Goal: Task Accomplishment & Management: Use online tool/utility

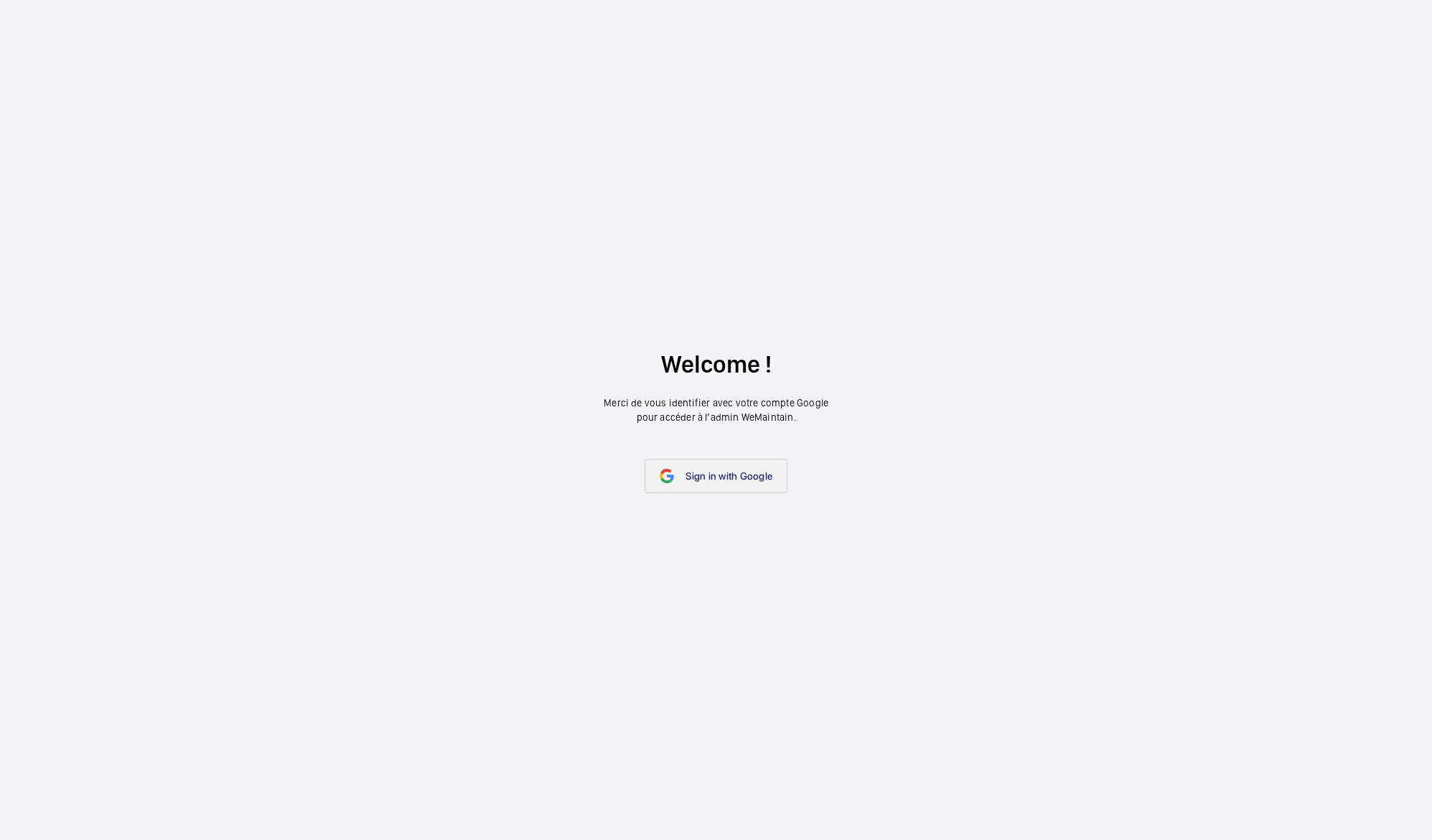
click at [729, 474] on span "Sign in with Google" at bounding box center [728, 476] width 86 height 12
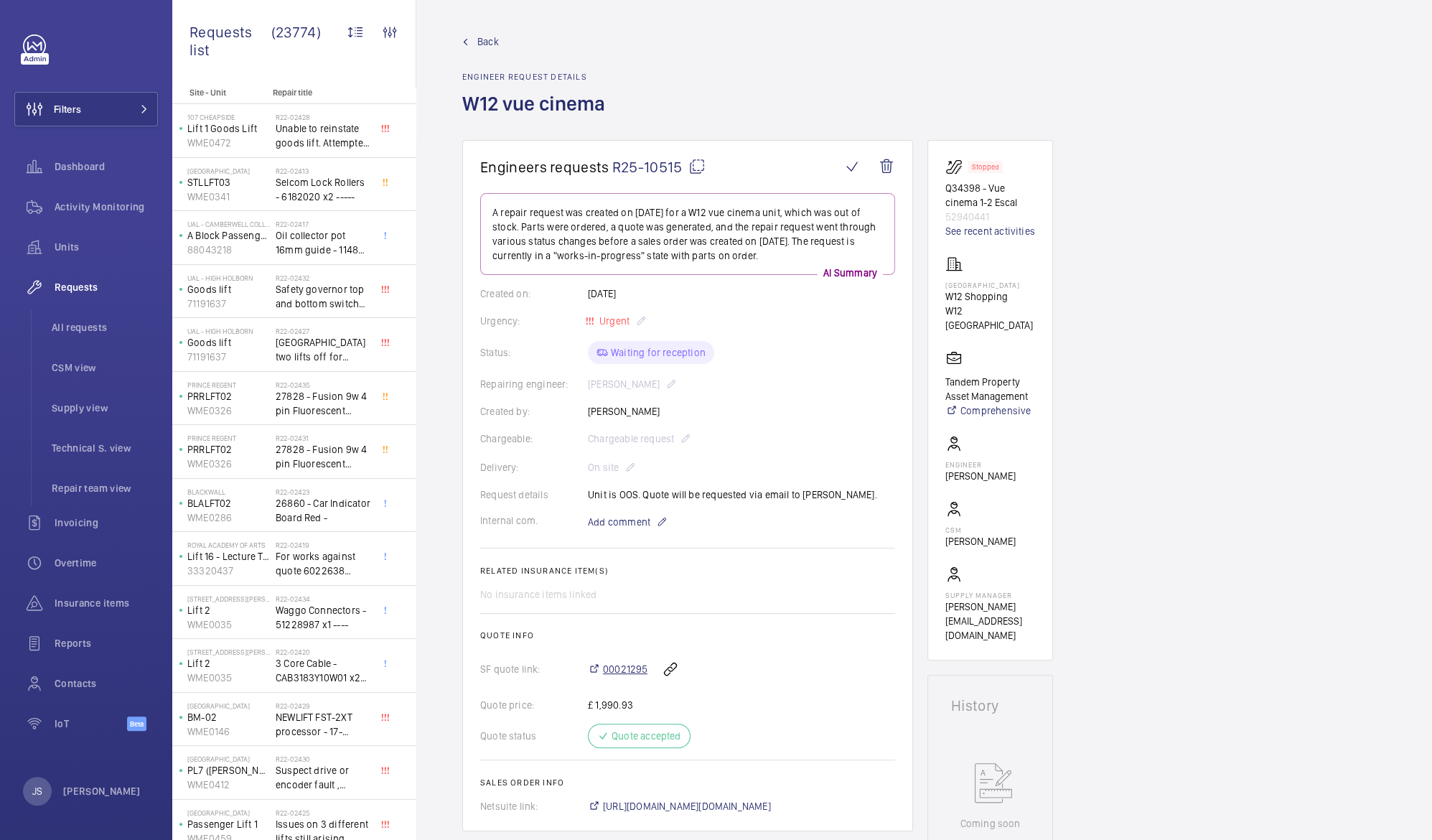
click at [639, 667] on span "00021295" at bounding box center [624, 668] width 44 height 15
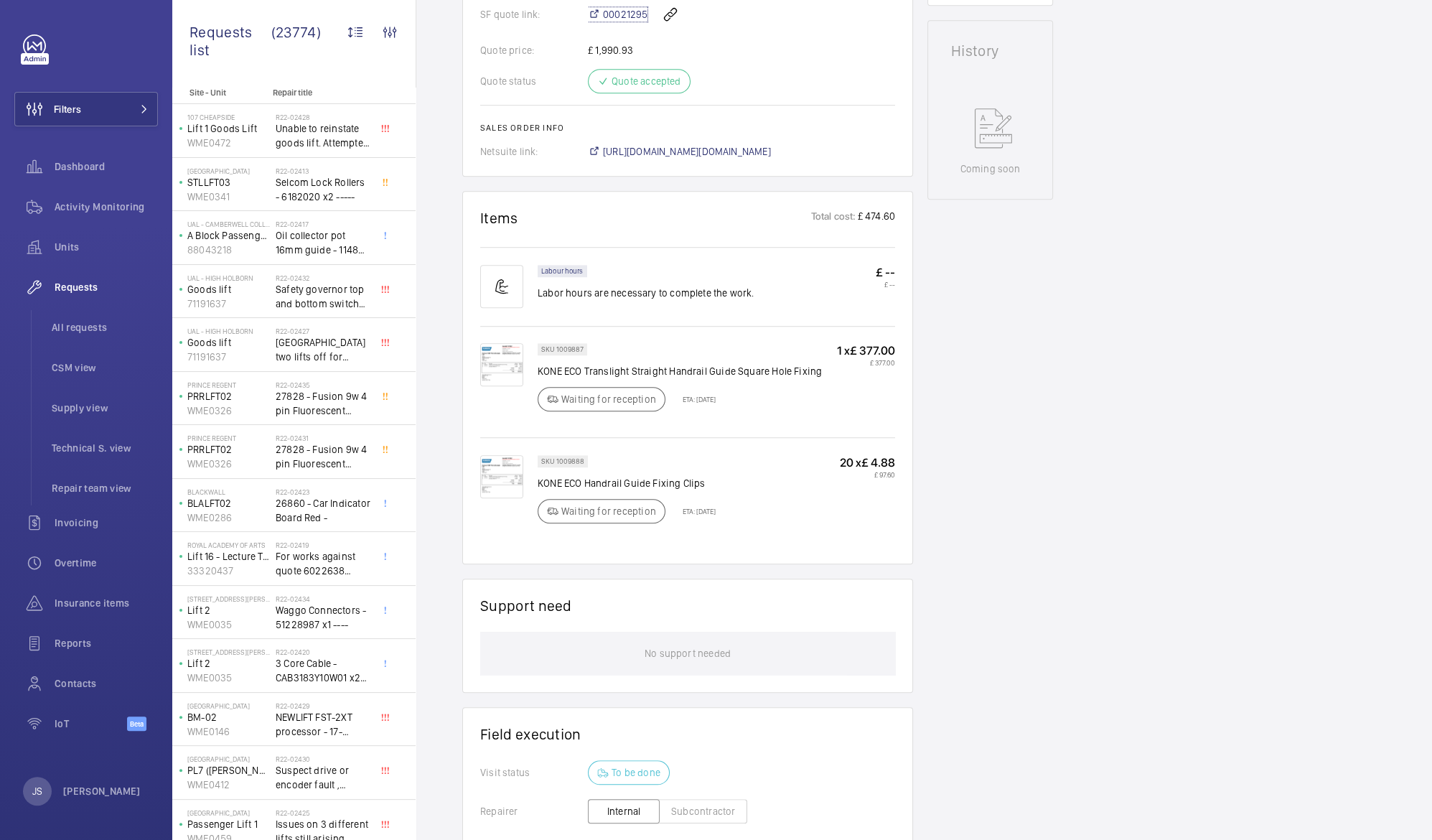
scroll to position [659, 0]
click at [493, 293] on img at bounding box center [502, 282] width 43 height 43
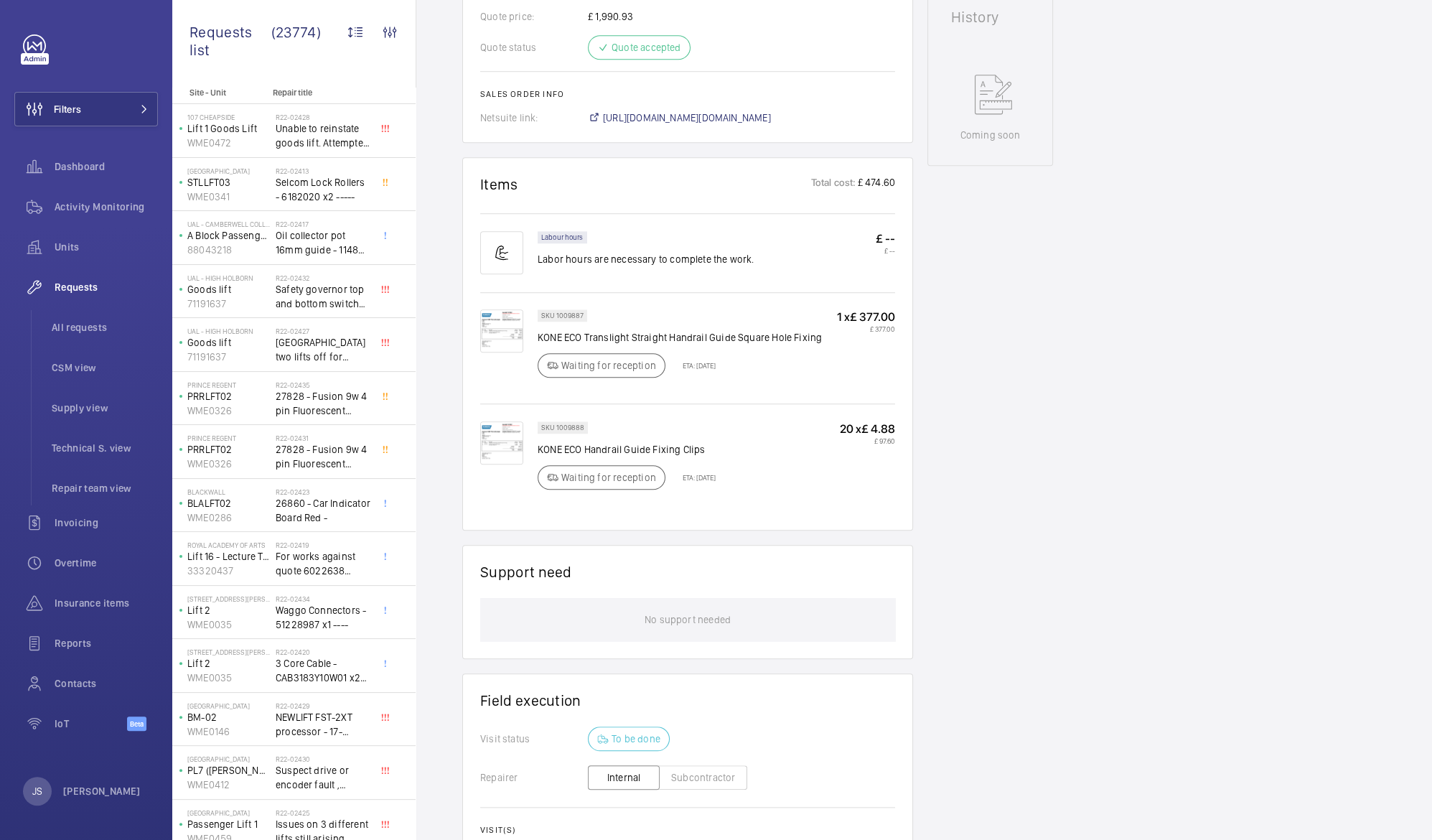
scroll to position [689, 0]
click at [506, 439] on img at bounding box center [502, 443] width 43 height 43
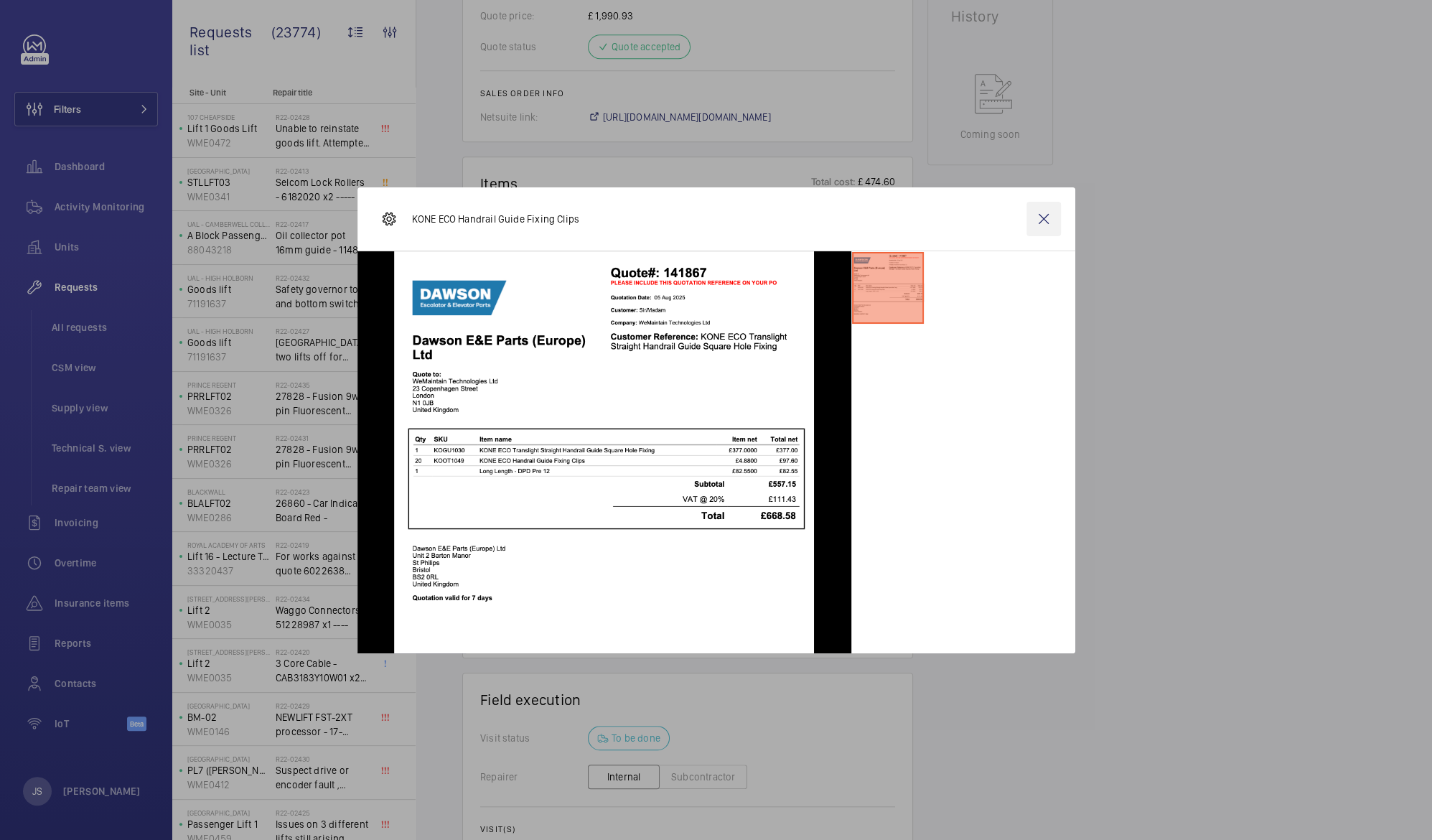
click at [1043, 218] on wm-front-icon-button at bounding box center [1043, 219] width 34 height 34
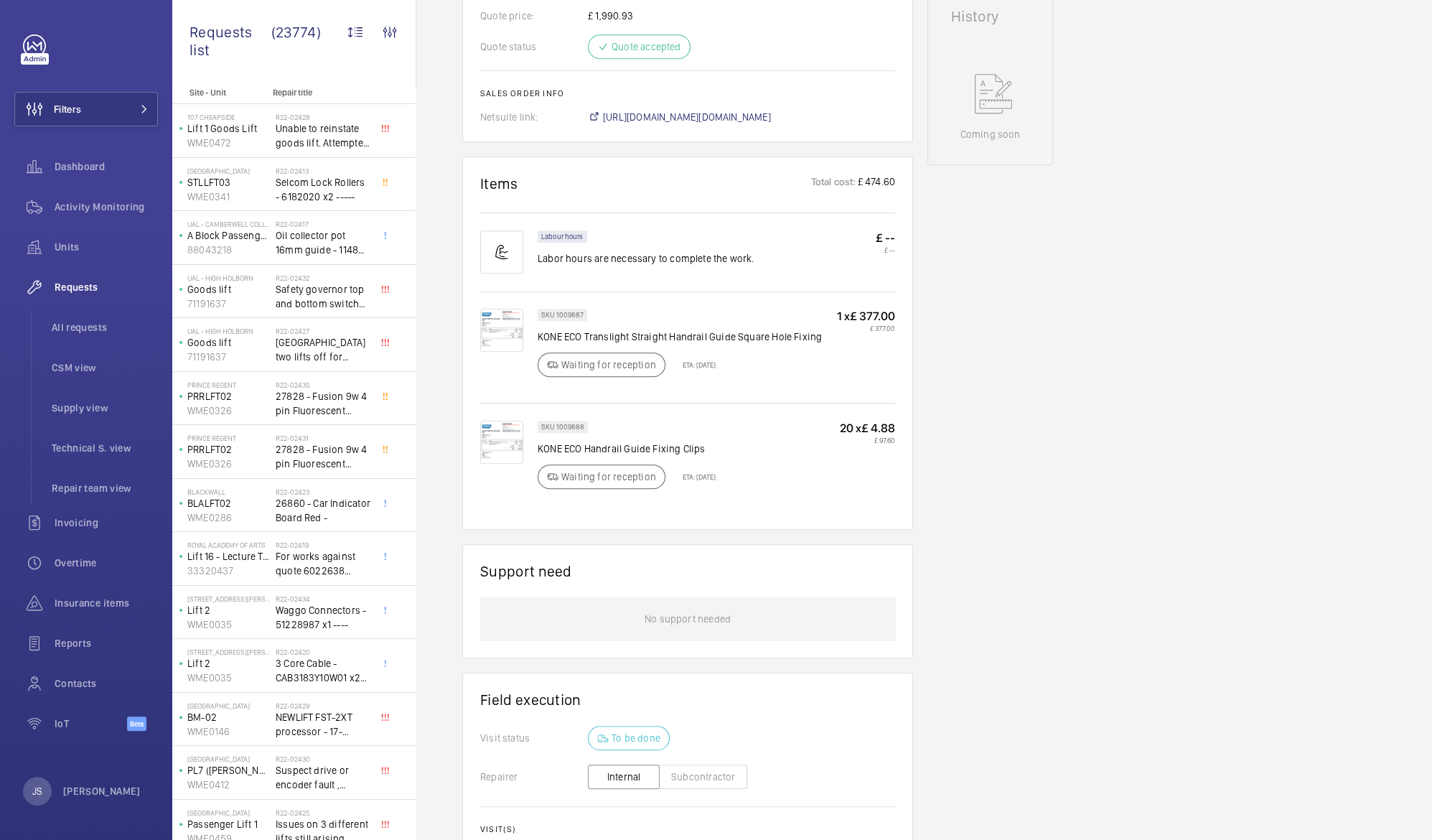
click at [496, 335] on img at bounding box center [502, 330] width 43 height 43
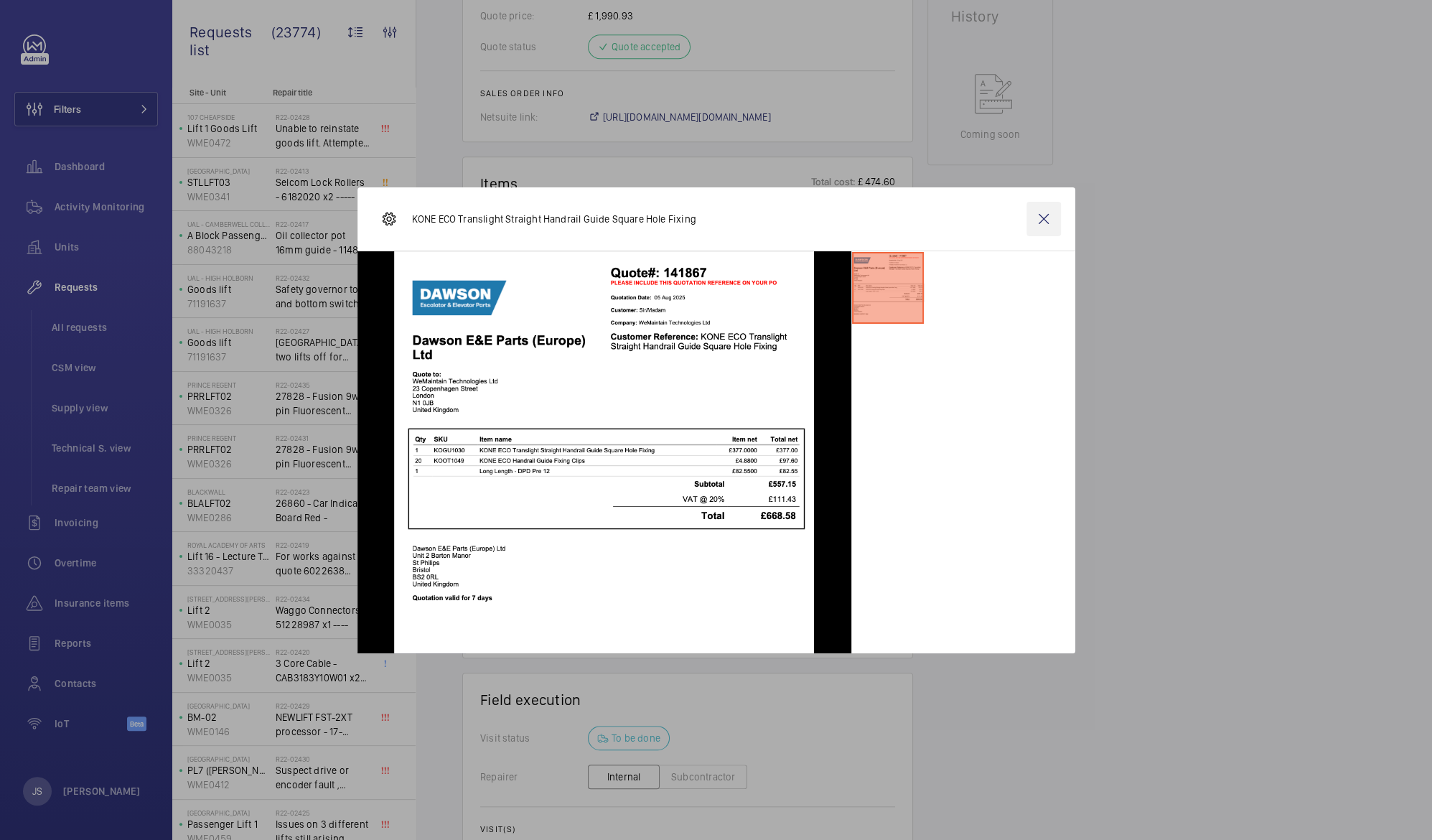
click at [1028, 223] on wm-front-icon-button at bounding box center [1043, 219] width 34 height 34
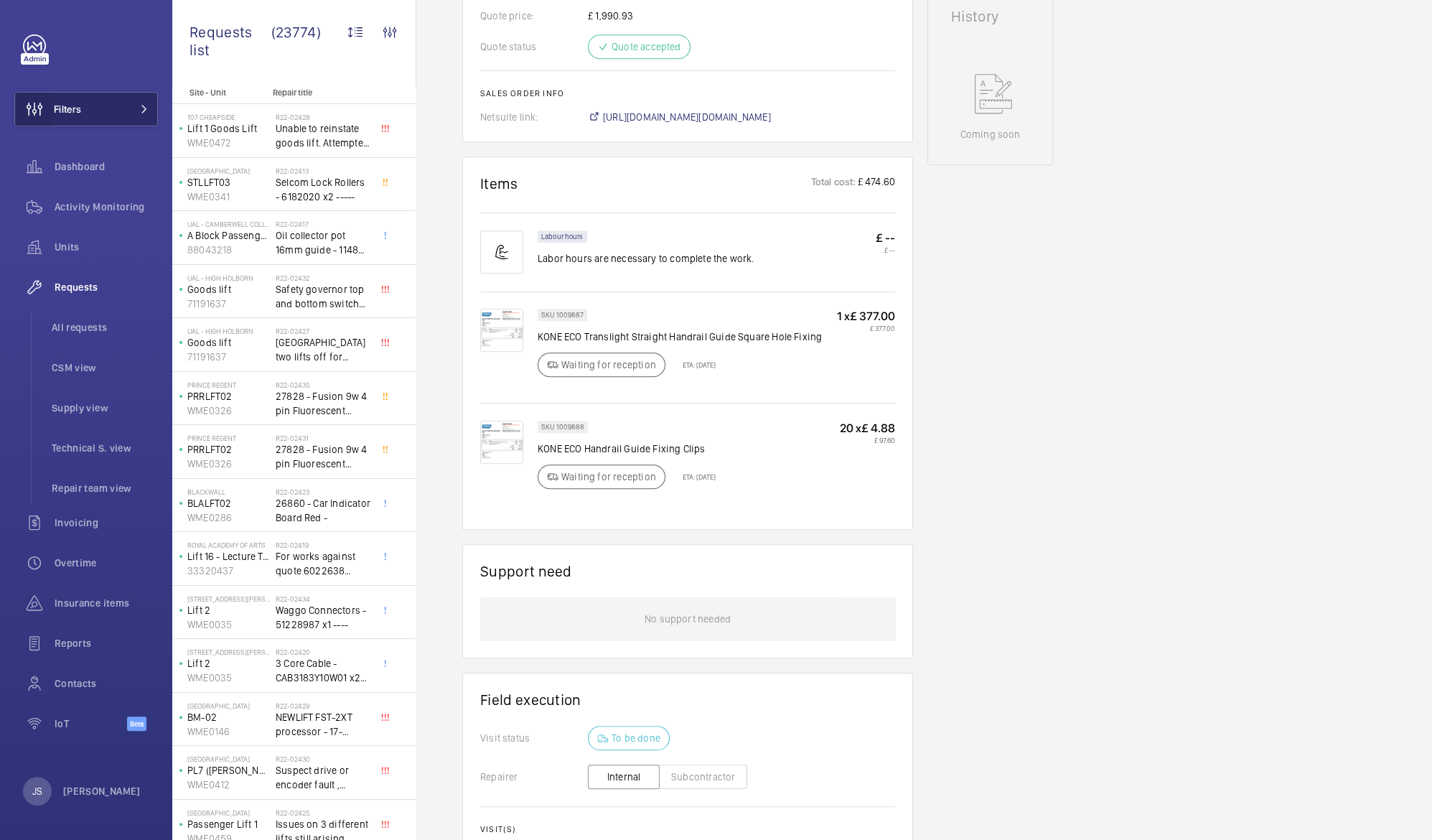
click at [51, 113] on wm-front-icon-button at bounding box center [33, 109] width 38 height 34
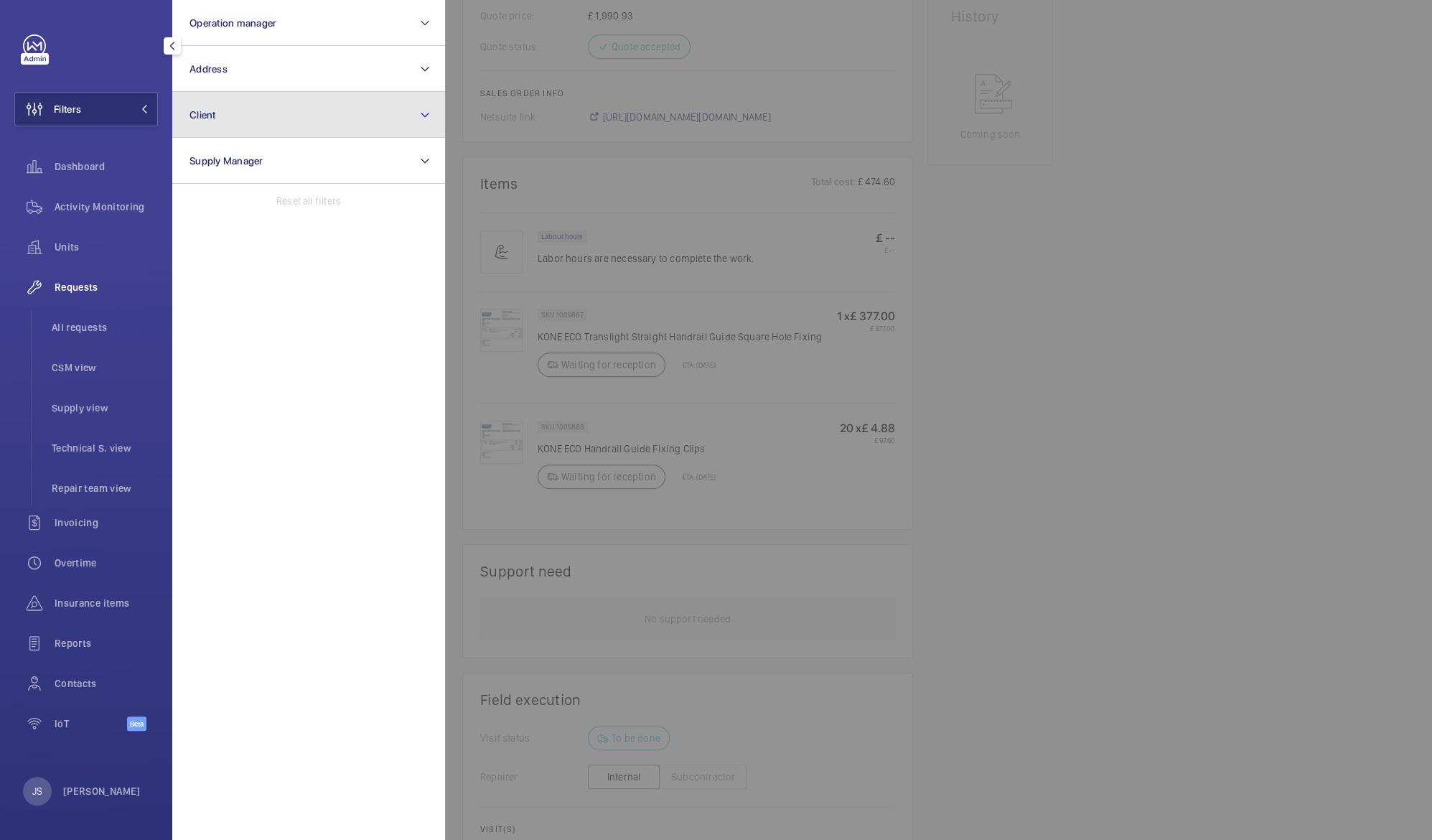
click at [209, 112] on span "Client" at bounding box center [202, 115] width 27 height 12
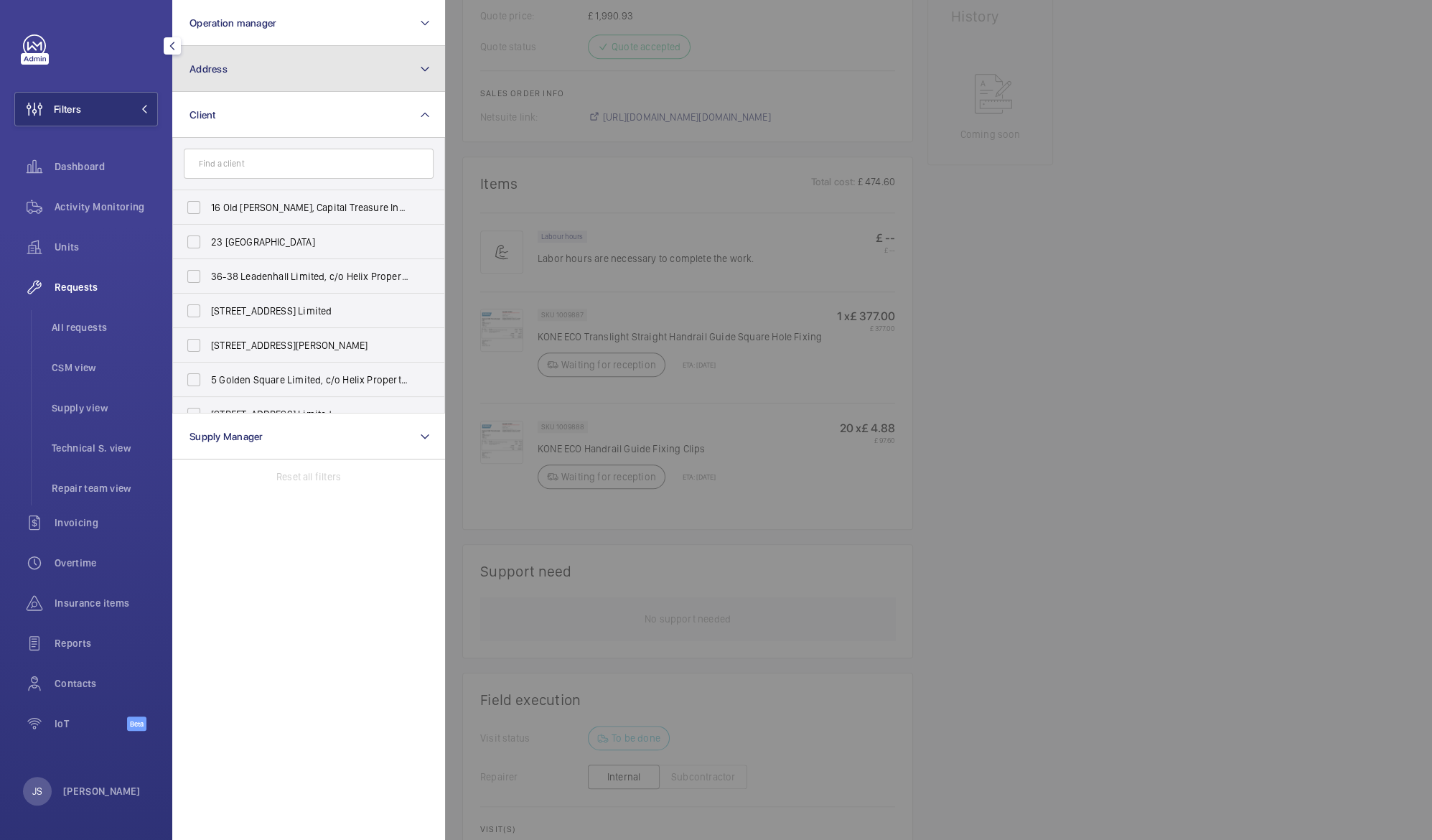
click at [199, 68] on span "Address" at bounding box center [208, 69] width 38 height 12
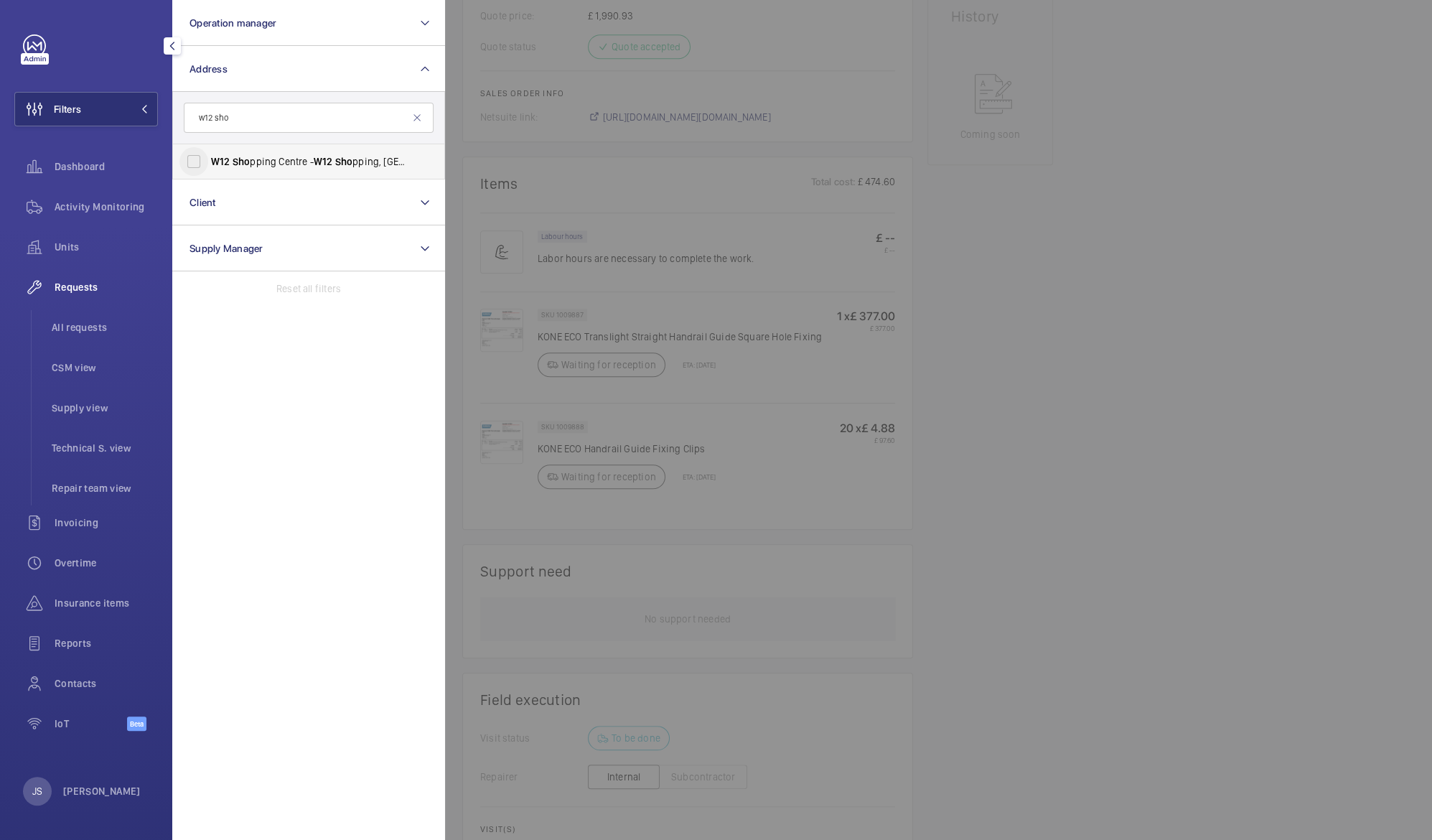
type input "w12 sho"
click at [193, 172] on input "W12 Sho pping Centre - W12 Sho pping, LONDON W12 8PP" at bounding box center [193, 161] width 28 height 28
checkbox input "true"
click at [954, 168] on div at bounding box center [1160, 420] width 1432 height 840
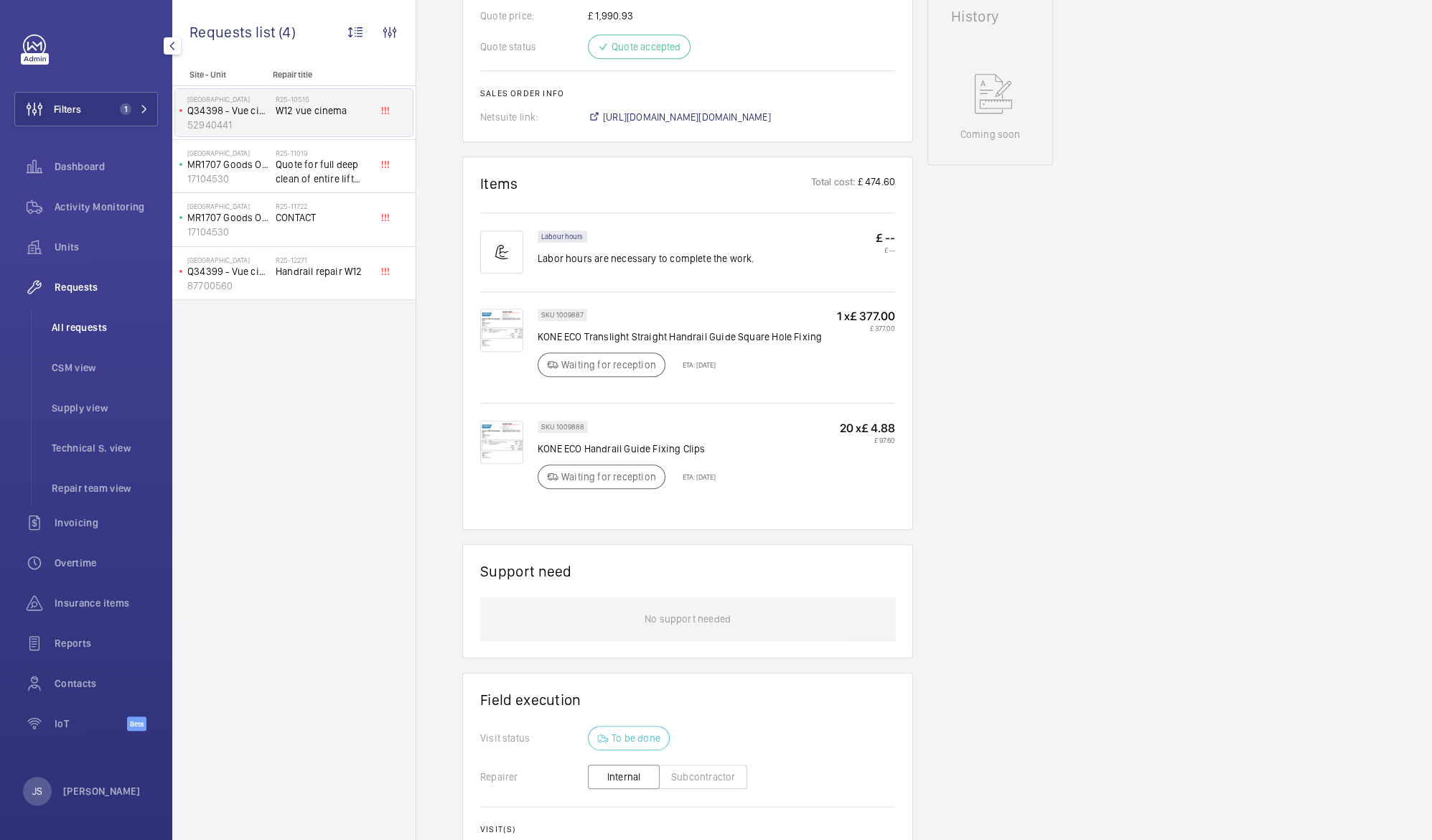
click at [63, 325] on span "All requests" at bounding box center [105, 327] width 106 height 15
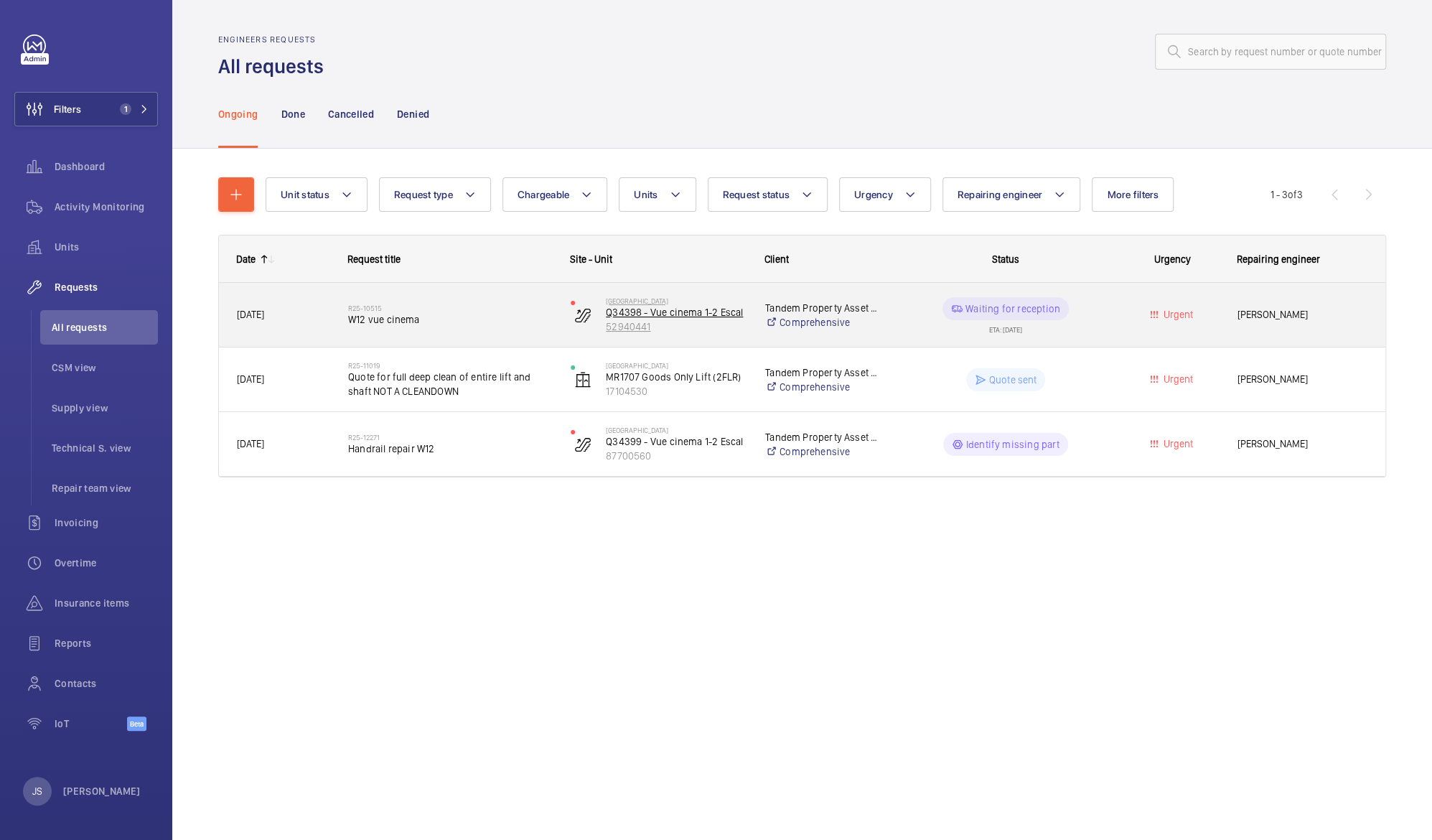
click at [627, 316] on p "Q34398 - Vue cinema 1-2 Escal" at bounding box center [675, 312] width 140 height 15
click at [992, 310] on p "Waiting for reception" at bounding box center [1013, 308] width 95 height 15
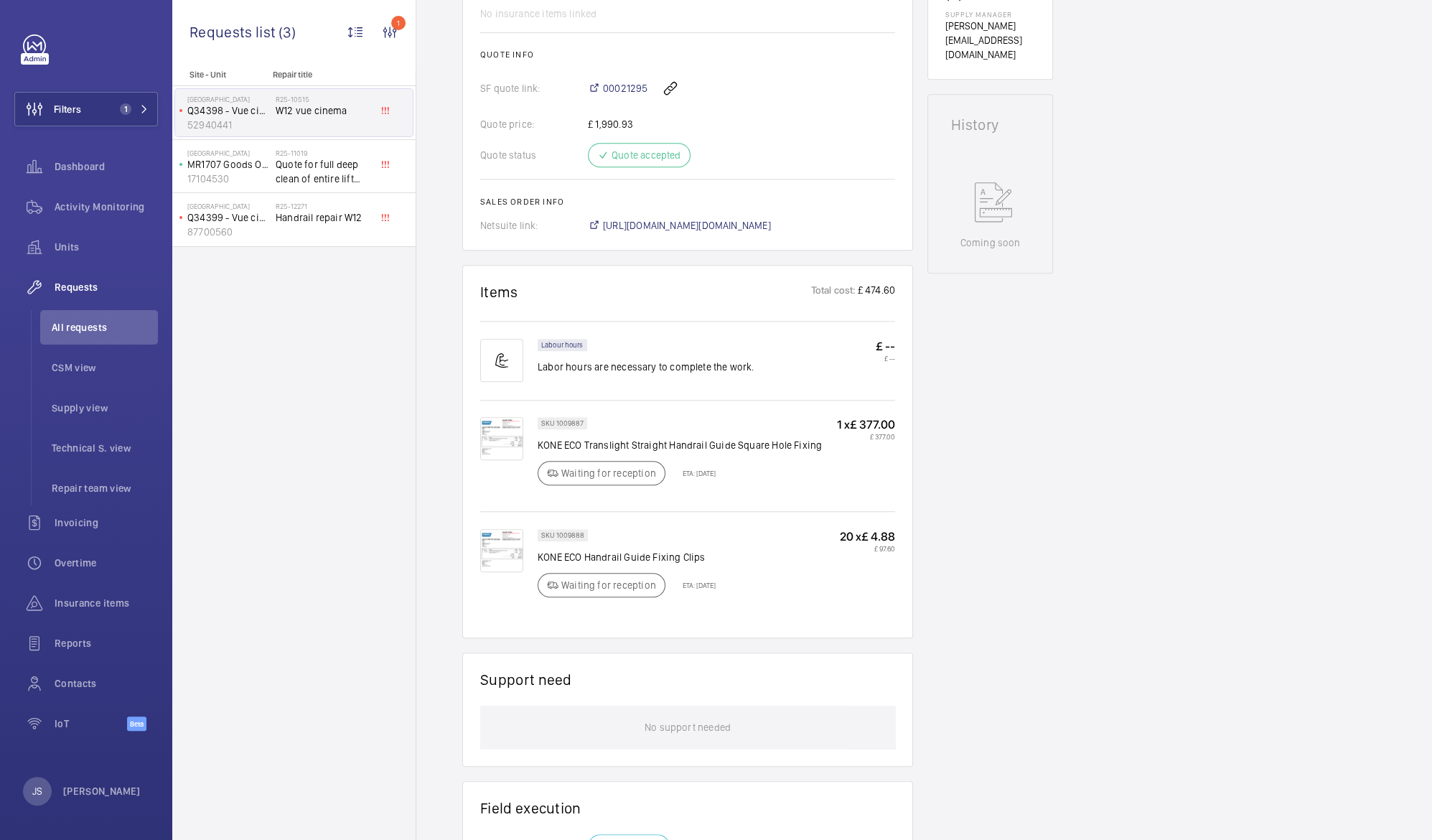
scroll to position [46, 0]
